Goal: Task Accomplishment & Management: Use online tool/utility

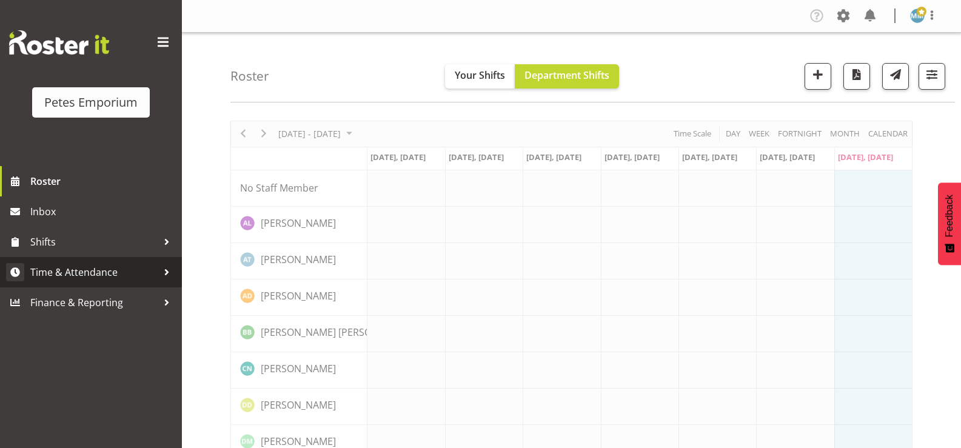
click at [109, 270] on span "Time & Attendance" at bounding box center [93, 272] width 127 height 18
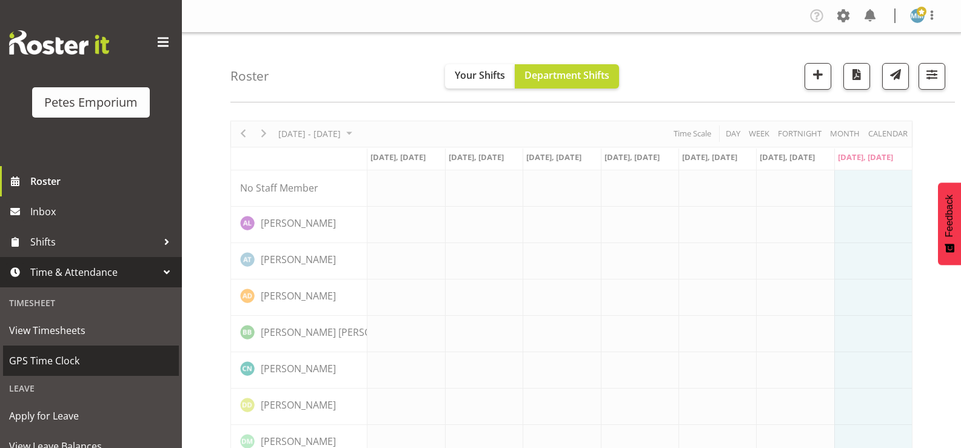
click at [64, 360] on span "GPS Time Clock" at bounding box center [91, 361] width 164 height 18
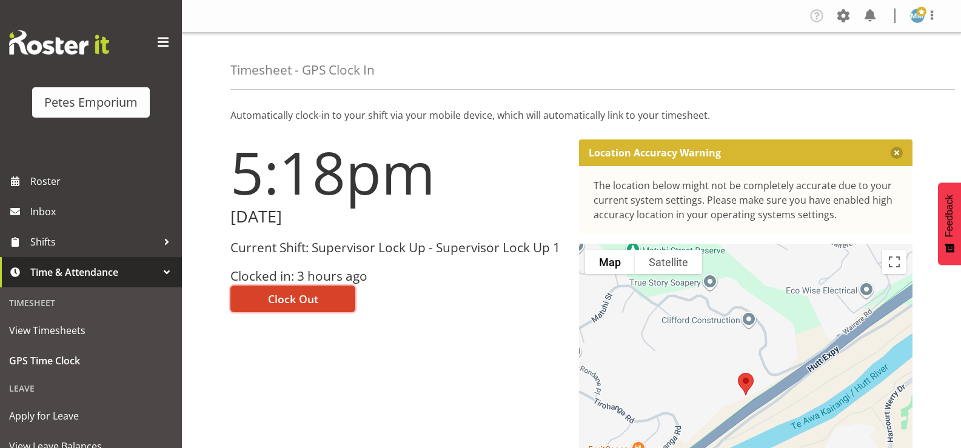
click at [304, 297] on span "Clock Out" at bounding box center [293, 299] width 50 height 16
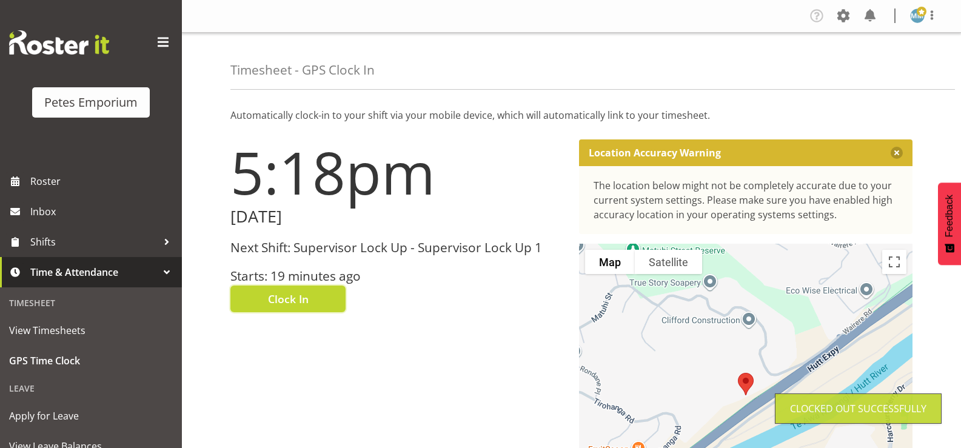
click at [913, 21] on img at bounding box center [917, 15] width 15 height 15
click at [862, 69] on link "Log Out" at bounding box center [881, 64] width 116 height 22
